Goal: Information Seeking & Learning: Find specific page/section

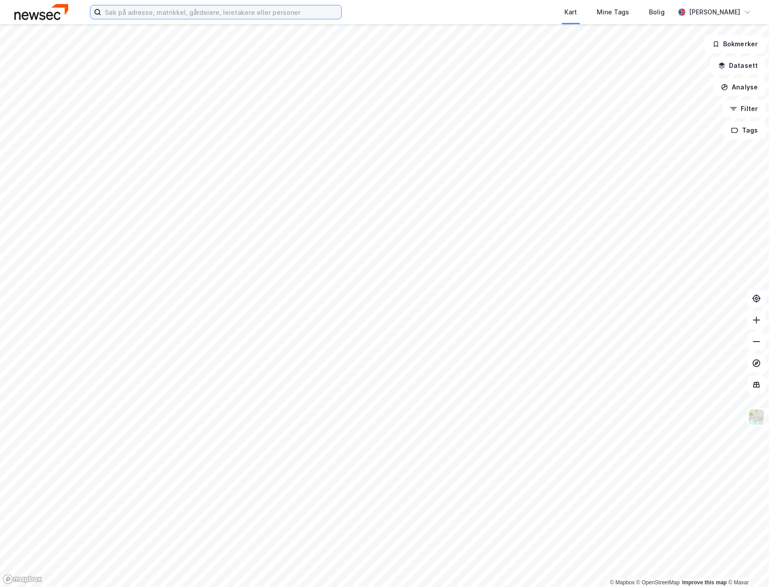
click at [162, 12] on input at bounding box center [221, 11] width 240 height 13
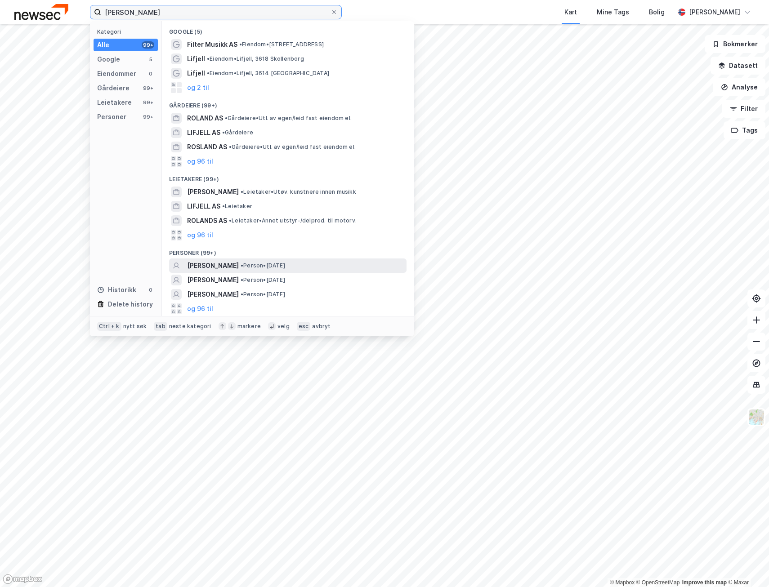
type input "[PERSON_NAME]"
click at [283, 264] on span "• Person • [DATE]" at bounding box center [263, 265] width 45 height 7
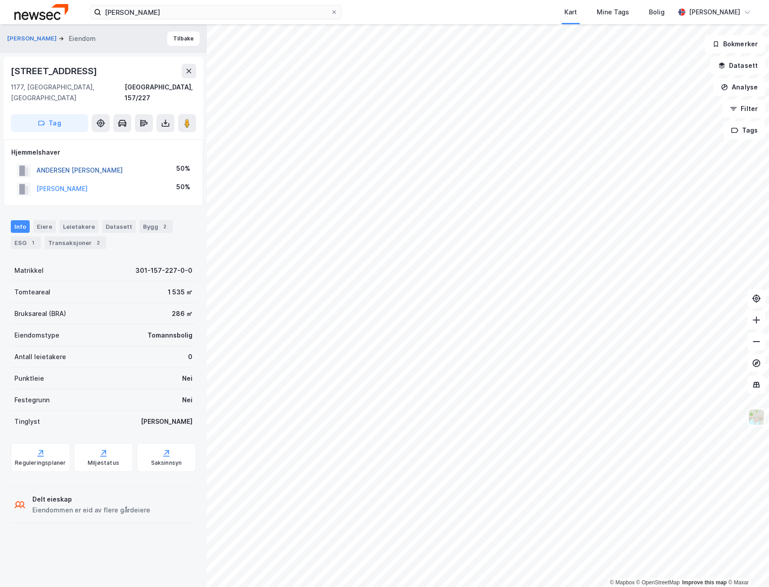
click at [0, 0] on button "ANDERSEN [PERSON_NAME]" at bounding box center [0, 0] width 0 height 0
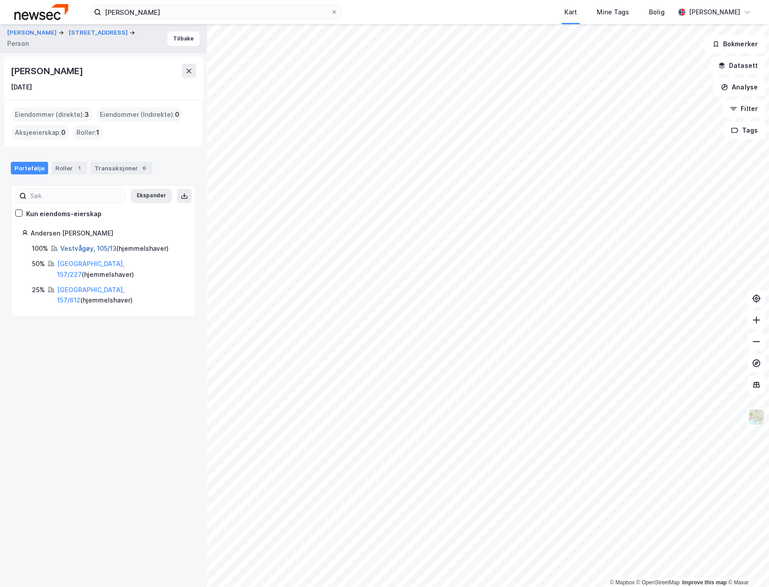
click at [79, 247] on link "Vestvågøy, 105/13" at bounding box center [88, 249] width 56 height 8
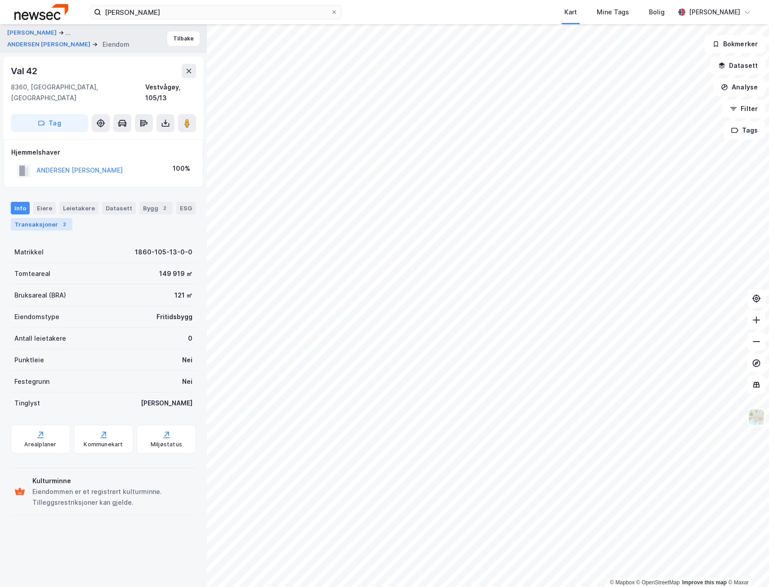
click at [60, 220] on div "2" at bounding box center [64, 224] width 9 height 9
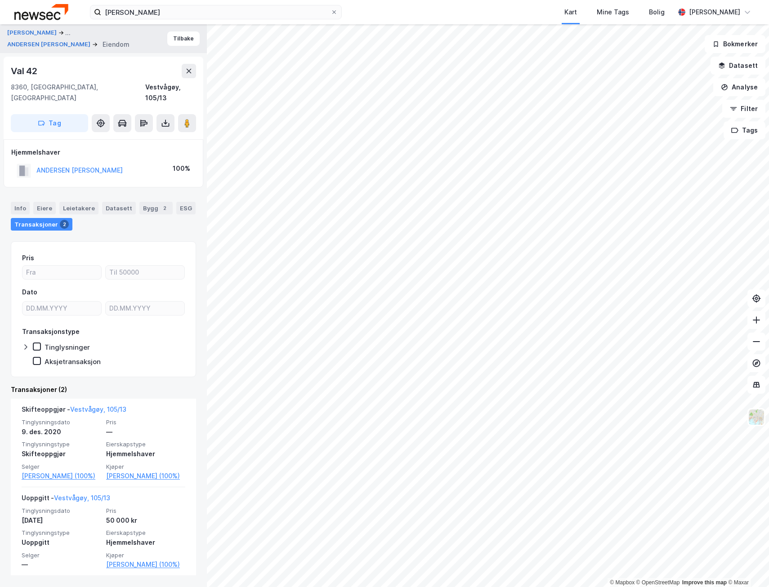
scroll to position [10, 0]
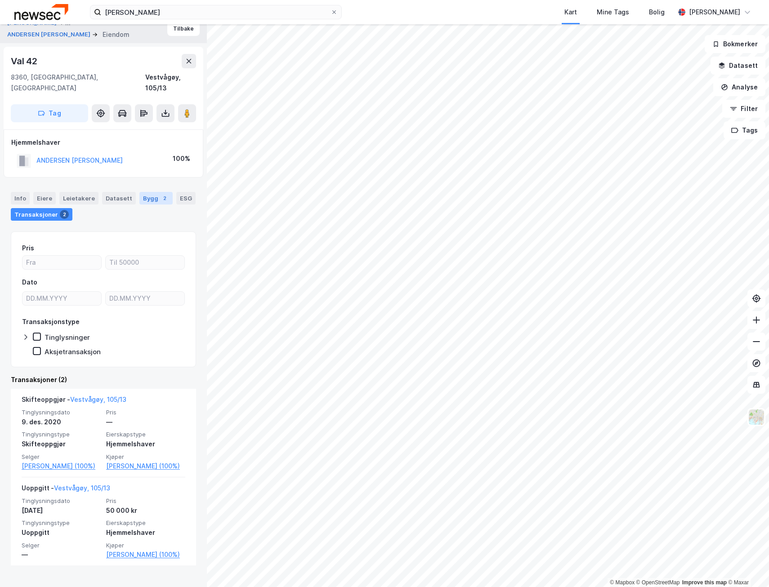
drag, startPoint x: 164, startPoint y: 188, endPoint x: 142, endPoint y: 183, distance: 22.4
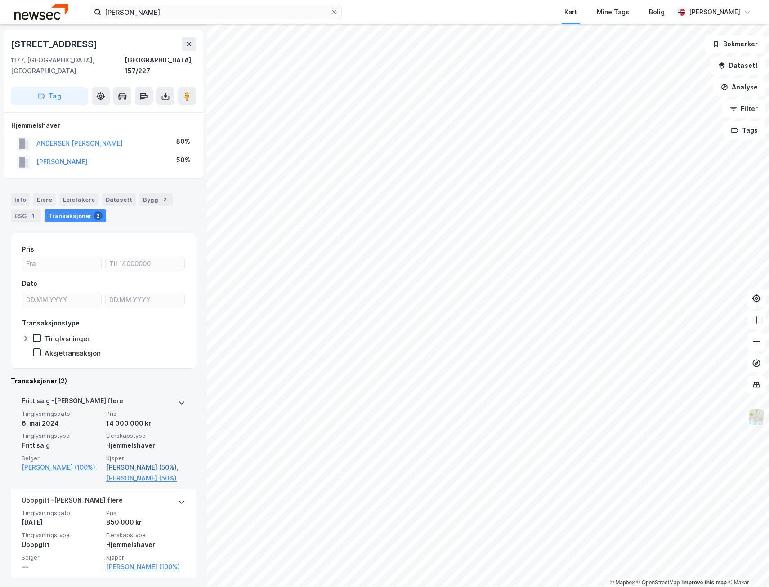
scroll to position [39, 0]
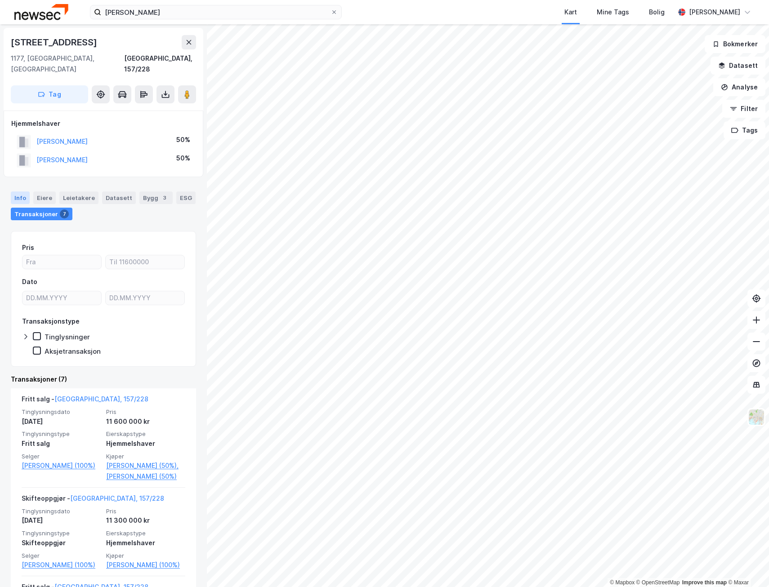
click at [24, 192] on div "Info" at bounding box center [20, 198] width 19 height 13
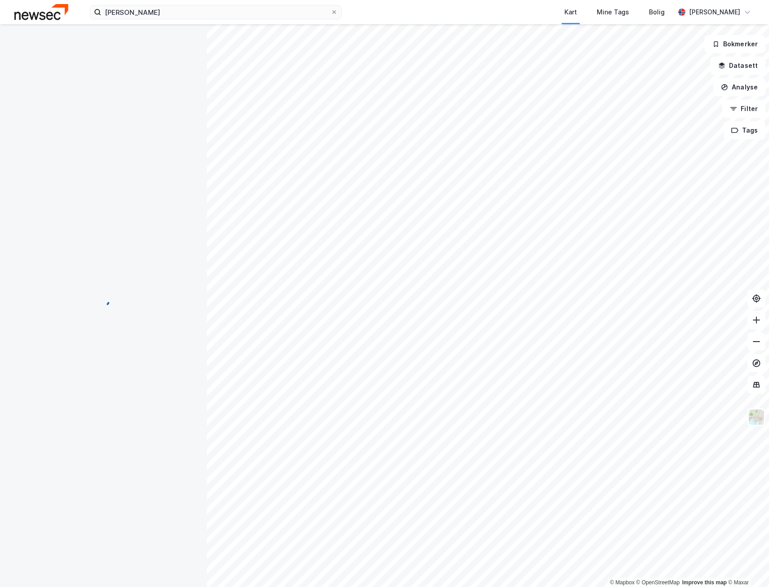
scroll to position [4, 0]
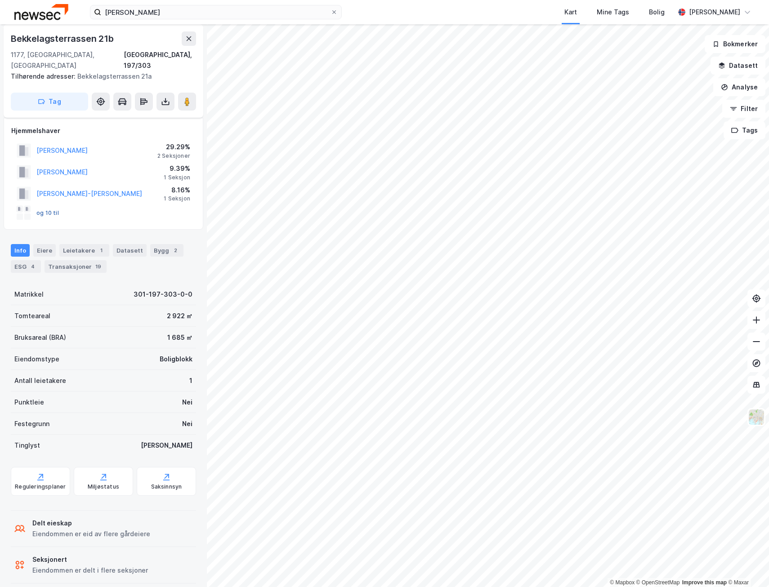
click at [0, 0] on button "og 10 til" at bounding box center [0, 0] width 0 height 0
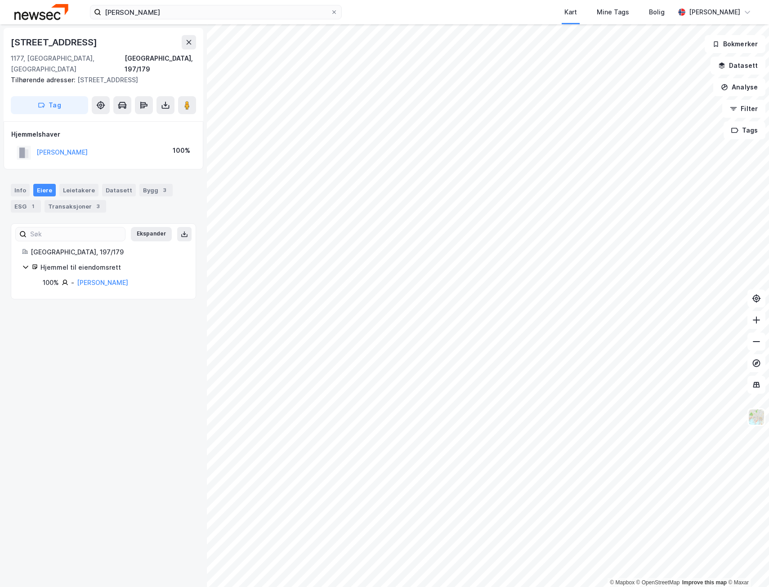
click at [766, 587] on html "[PERSON_NAME] Mine Tags Bolig [PERSON_NAME] © Mapbox © OpenStreetMap Improve th…" at bounding box center [384, 293] width 769 height 587
click at [769, 578] on html "[PERSON_NAME] Mine Tags Bolig [PERSON_NAME] © Mapbox © OpenStreetMap Improve th…" at bounding box center [384, 293] width 769 height 587
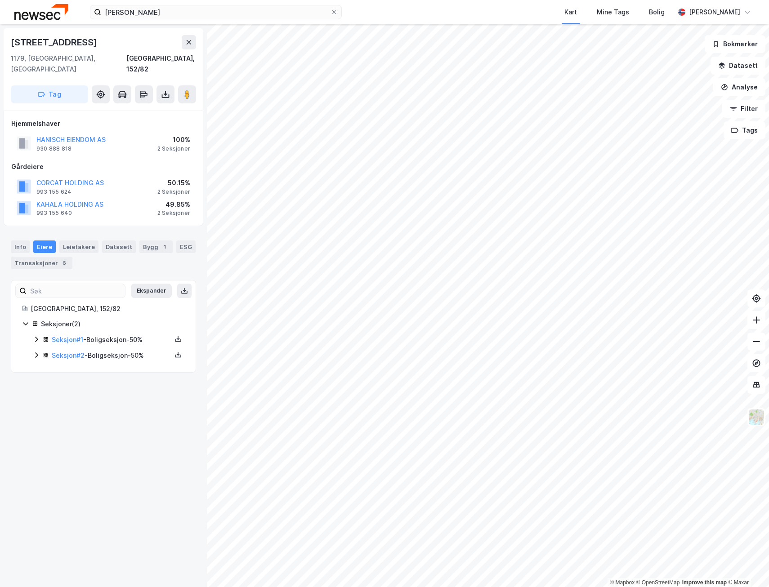
click at [769, 351] on html "[PERSON_NAME] Kart Mine Tags Bolig [PERSON_NAME] © Mapbox © OpenStreetMap Impro…" at bounding box center [384, 293] width 769 height 587
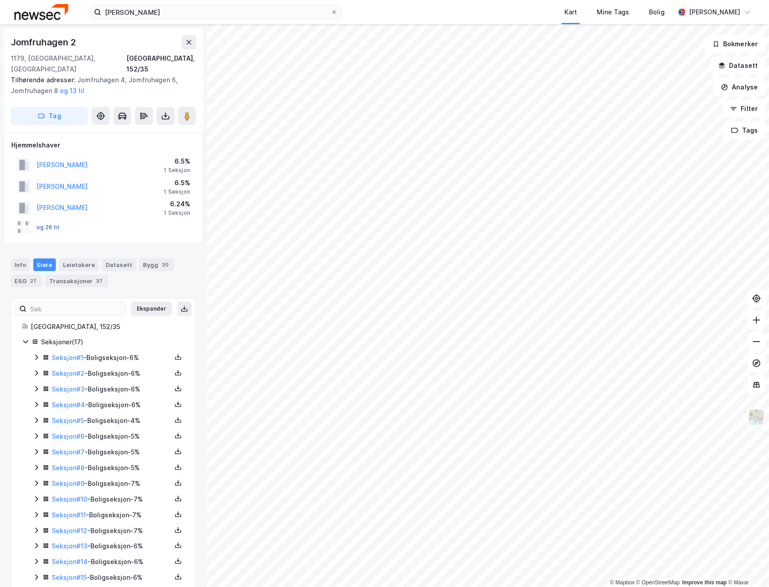
click at [0, 0] on button "og 26 til" at bounding box center [0, 0] width 0 height 0
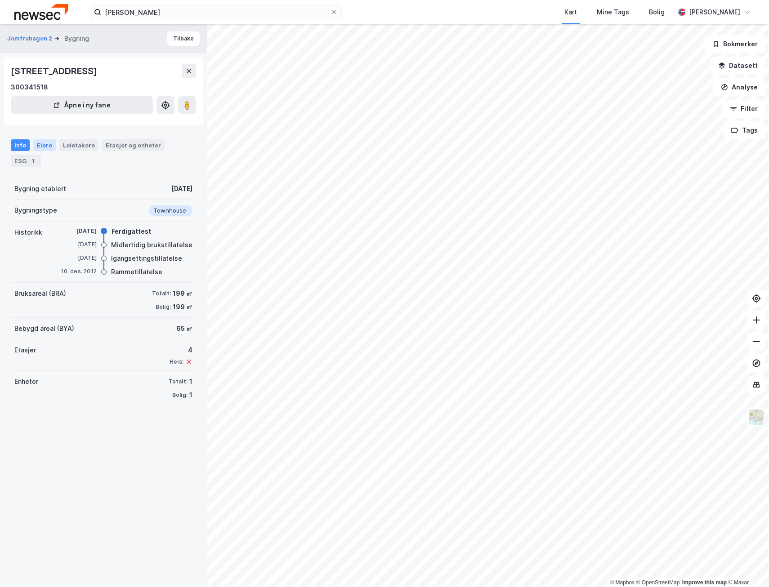
click at [43, 142] on div "Eiere" at bounding box center [44, 145] width 22 height 12
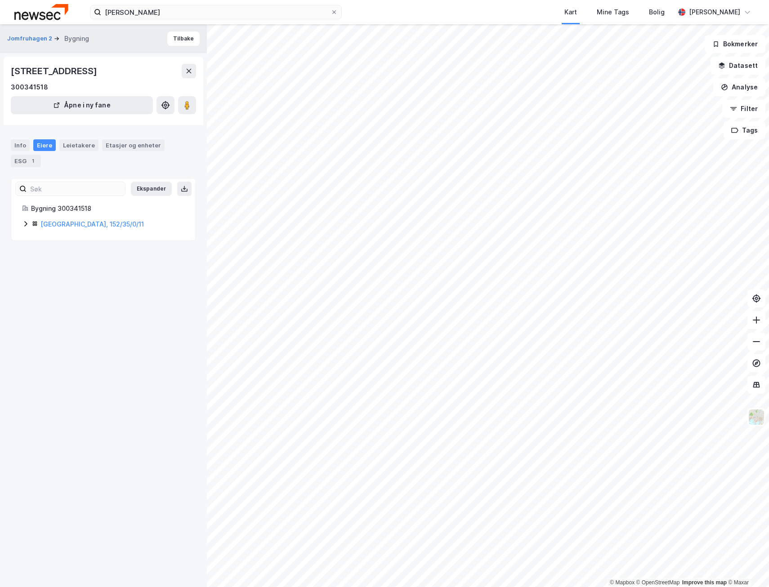
click at [25, 224] on icon at bounding box center [25, 223] width 7 height 7
click at [31, 225] on div "[GEOGRAPHIC_DATA], 152/35/0/7" at bounding box center [103, 224] width 163 height 11
click at [23, 227] on icon at bounding box center [25, 223] width 7 height 7
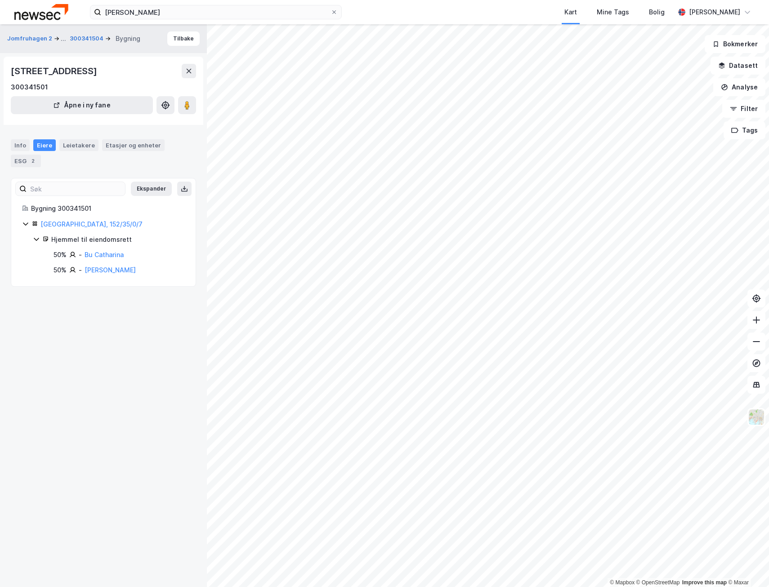
click at [23, 227] on icon at bounding box center [25, 223] width 7 height 7
click at [24, 224] on icon at bounding box center [25, 223] width 7 height 7
click at [24, 227] on icon at bounding box center [25, 223] width 7 height 7
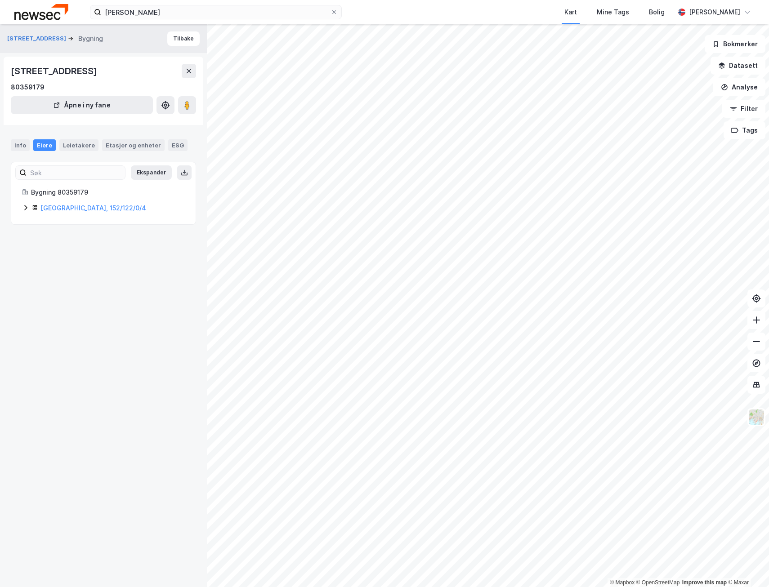
click at [26, 205] on div "[GEOGRAPHIC_DATA], 152/122/0/4" at bounding box center [103, 208] width 163 height 11
click at [24, 209] on icon at bounding box center [25, 207] width 7 height 7
click at [26, 210] on icon at bounding box center [25, 207] width 3 height 5
